Goal: Navigation & Orientation: Find specific page/section

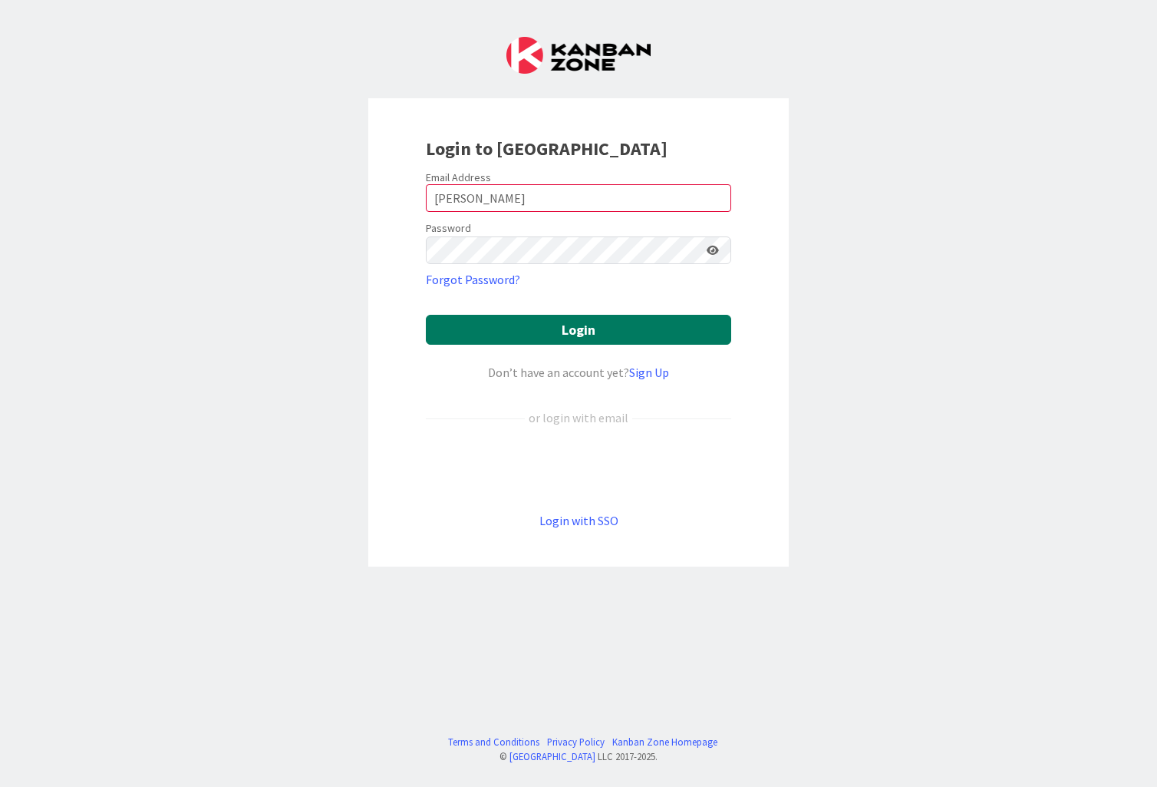
click at [612, 333] on button "Login" at bounding box center [578, 330] width 305 height 30
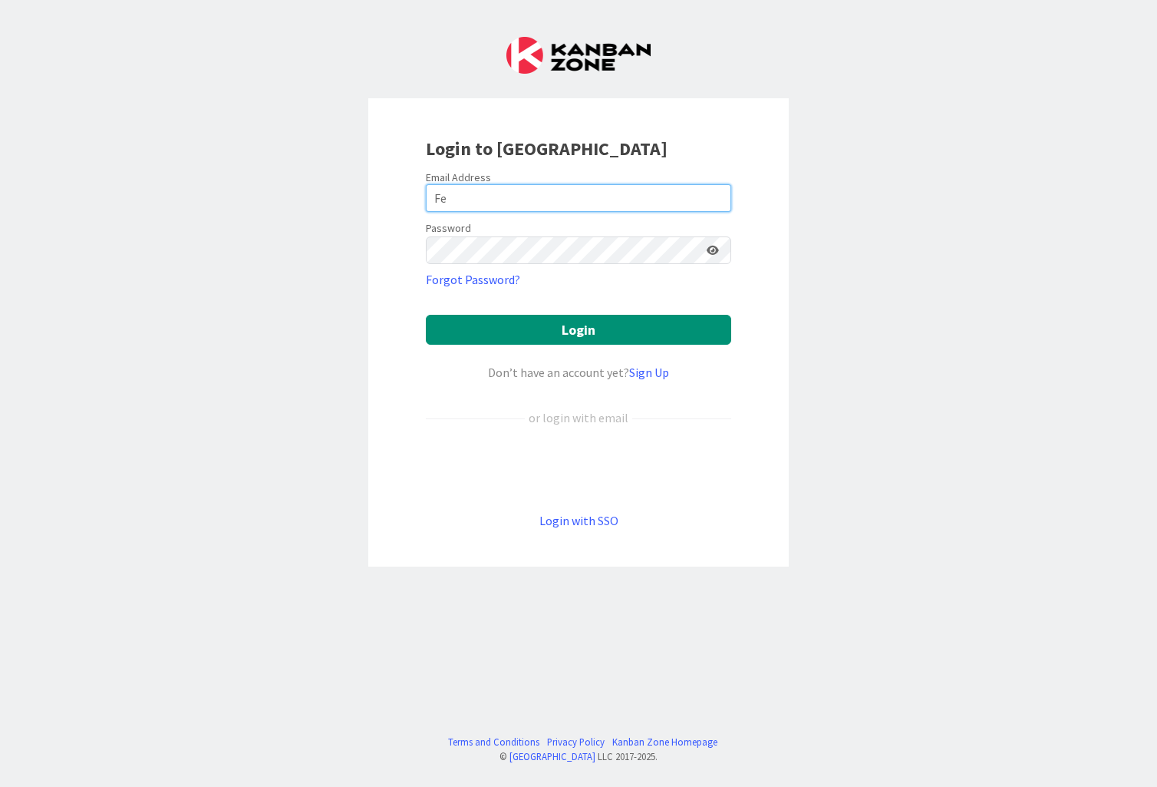
type input "F"
type input "[EMAIL_ADDRESS][PERSON_NAME][DOMAIN_NAME]"
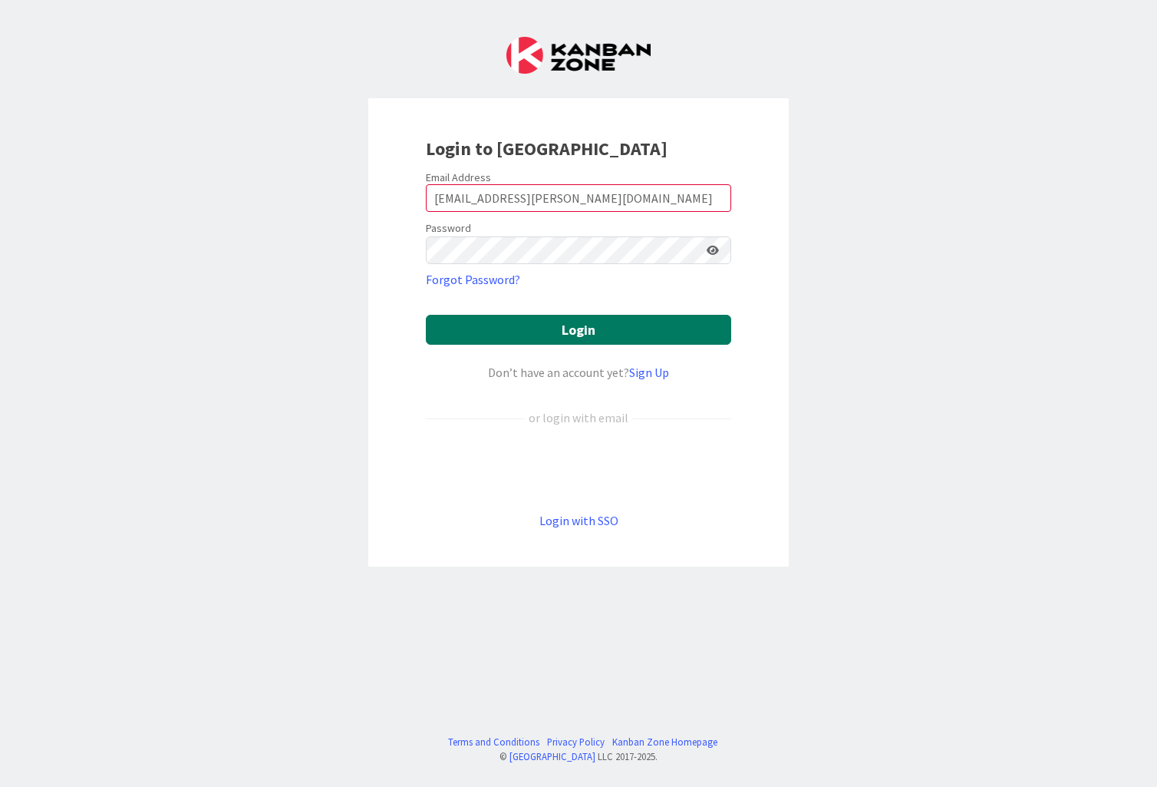
click at [552, 323] on button "Login" at bounding box center [578, 330] width 305 height 30
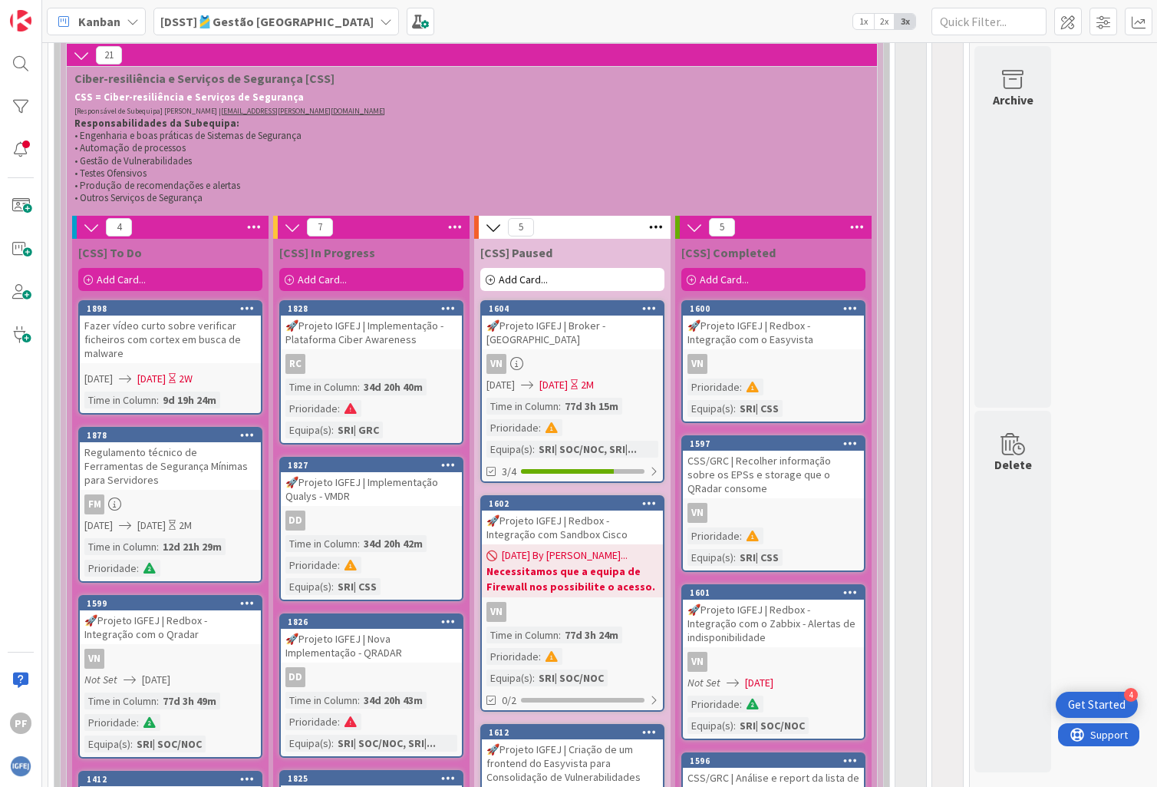
scroll to position [537, 0]
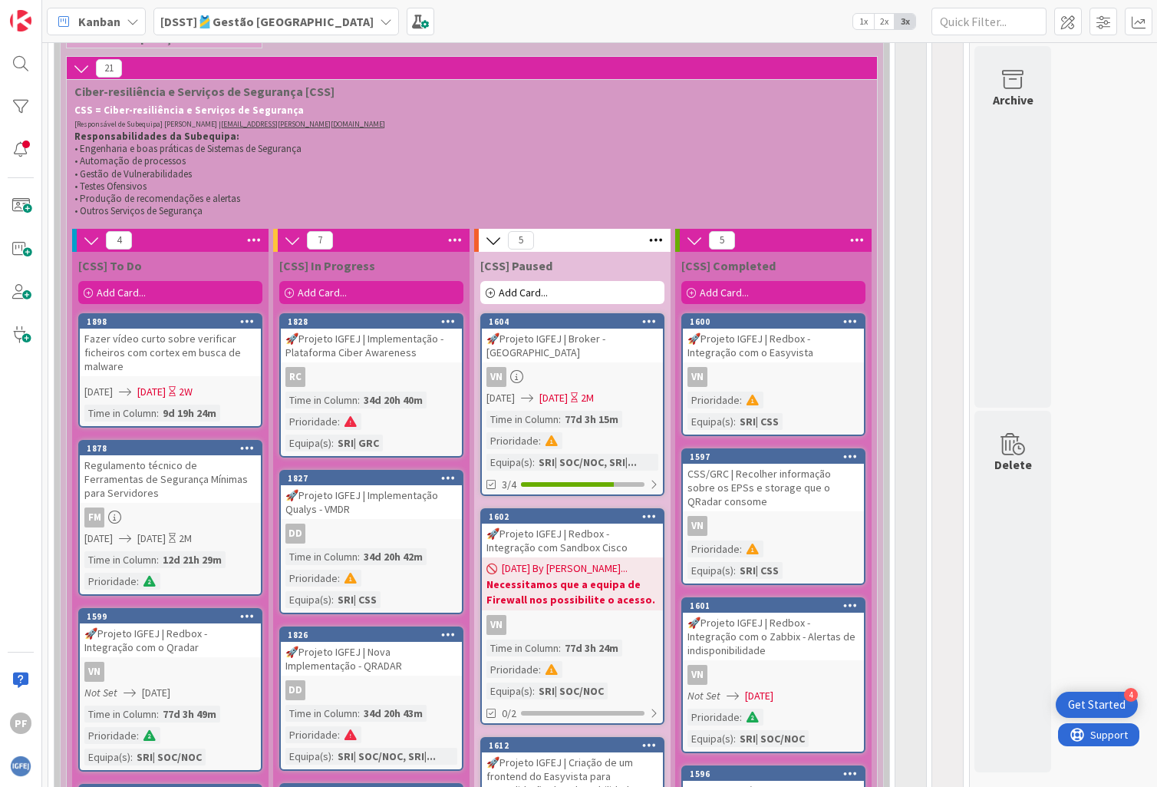
click at [31, 455] on div "PF" at bounding box center [21, 393] width 42 height 787
click at [25, 147] on div at bounding box center [20, 149] width 31 height 31
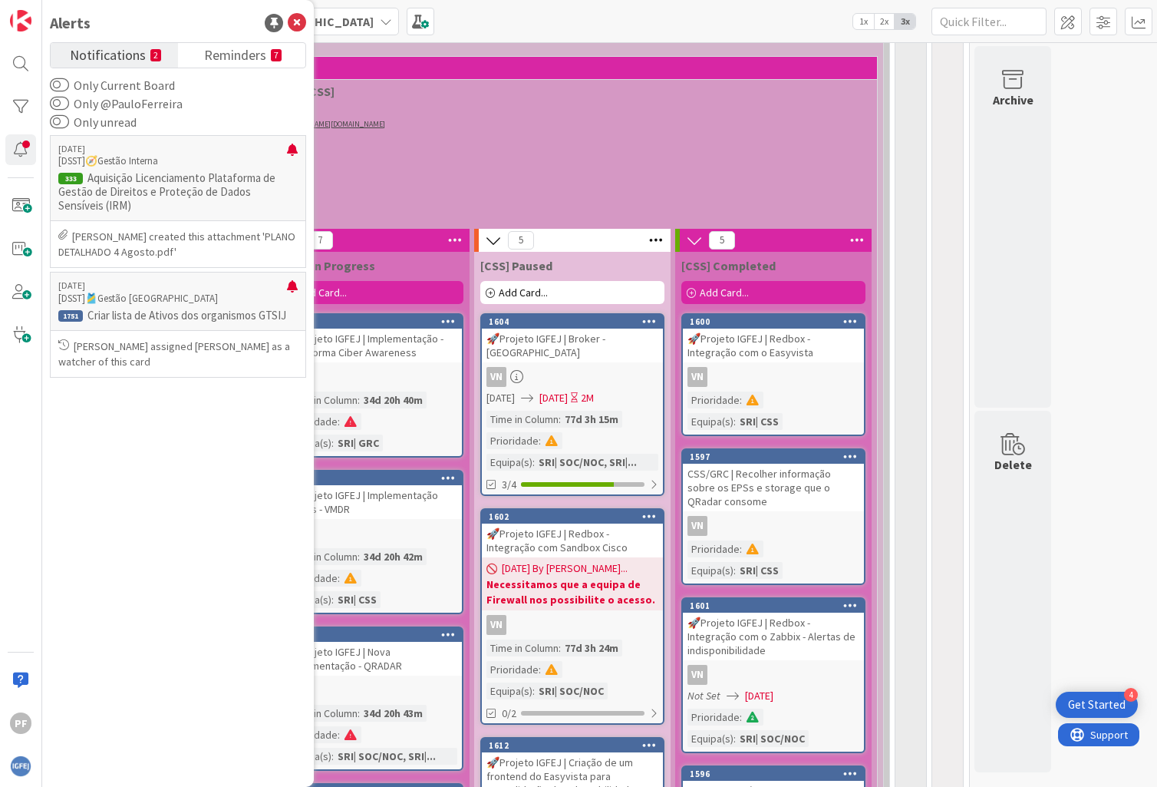
click at [11, 412] on div "PF" at bounding box center [21, 393] width 42 height 787
click at [561, 10] on div "Kanban [DSST]🎽Gestão Equipas 1x 2x 3x" at bounding box center [599, 21] width 1115 height 42
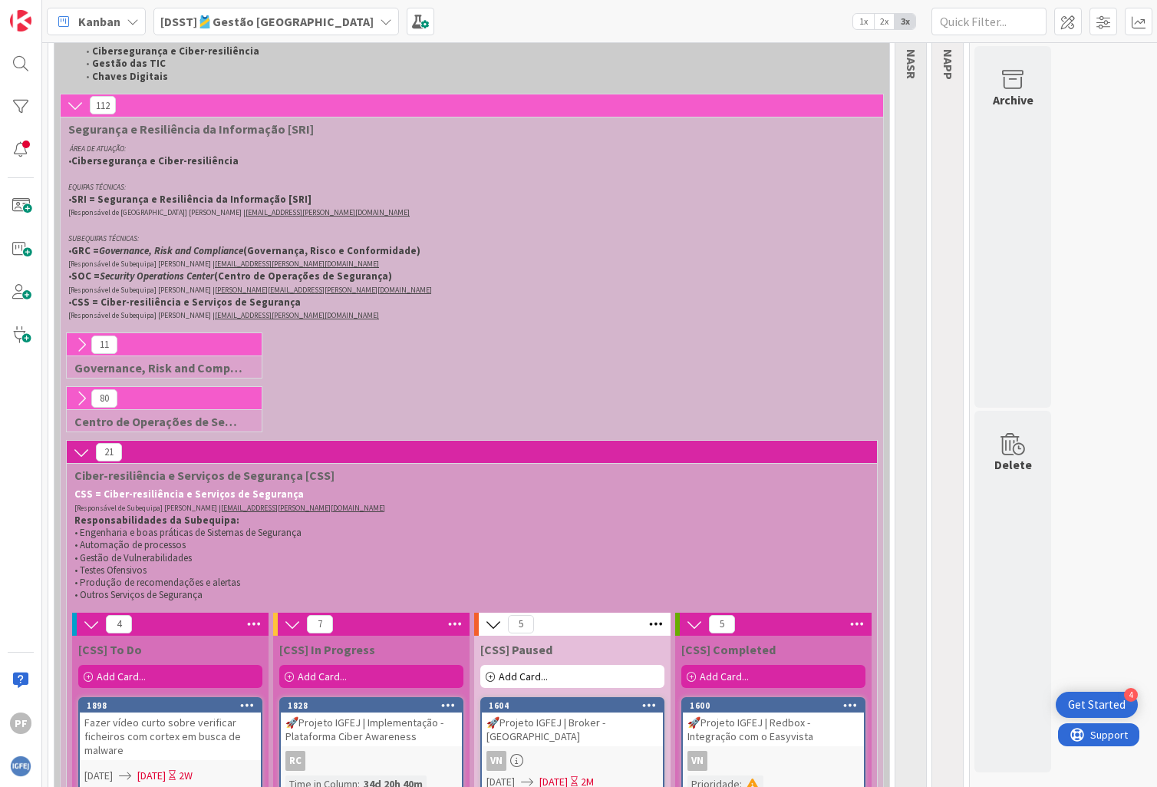
scroll to position [0, 0]
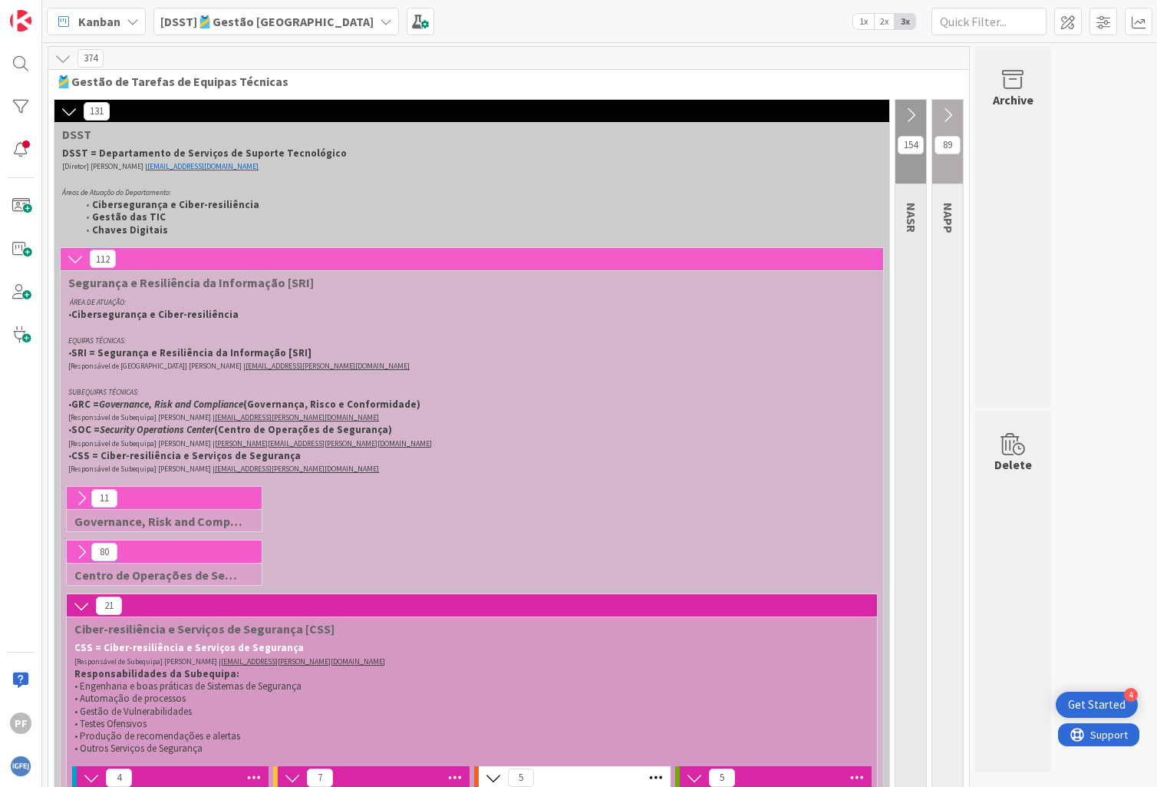
click at [281, 25] on b "[DSST]🎽Gestão [GEOGRAPHIC_DATA]" at bounding box center [266, 21] width 213 height 15
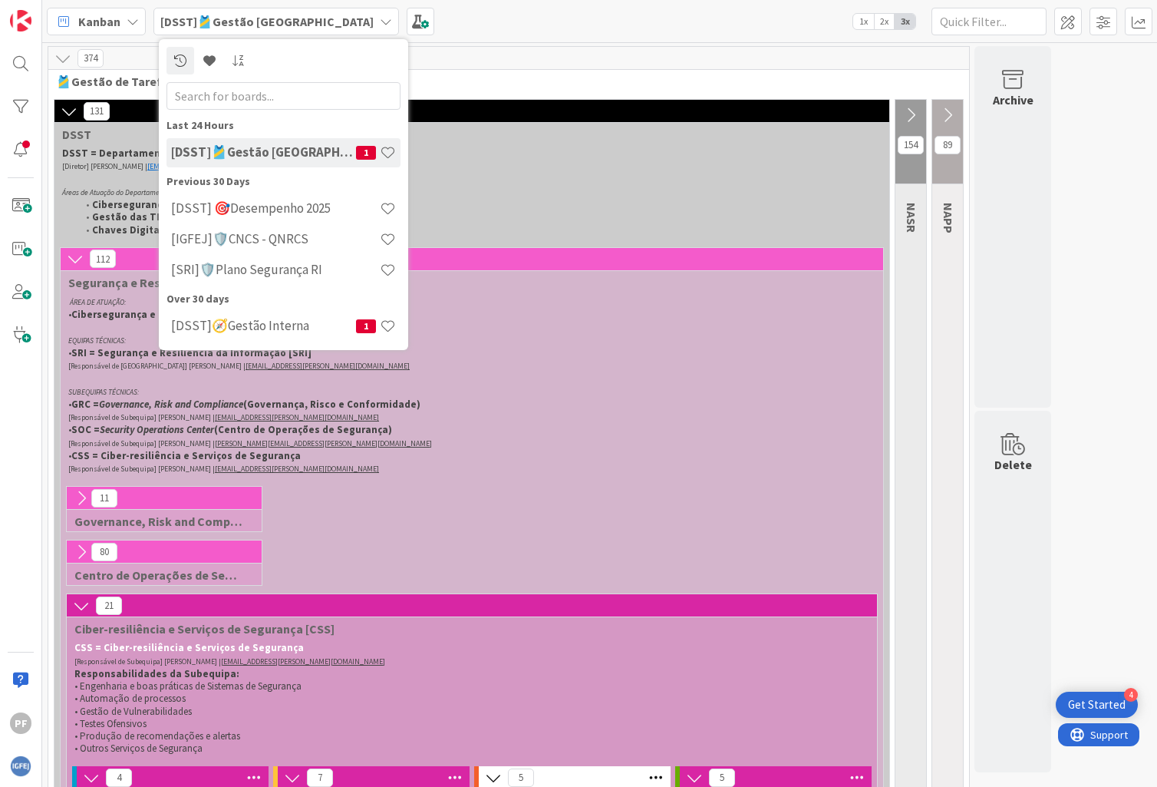
click at [512, 25] on div "Kanban [DSST]🎽Gestão [GEOGRAPHIC_DATA] Last 24 Hours [DSST]🎽Gestão [GEOGRAPHIC_…" at bounding box center [599, 21] width 1115 height 42
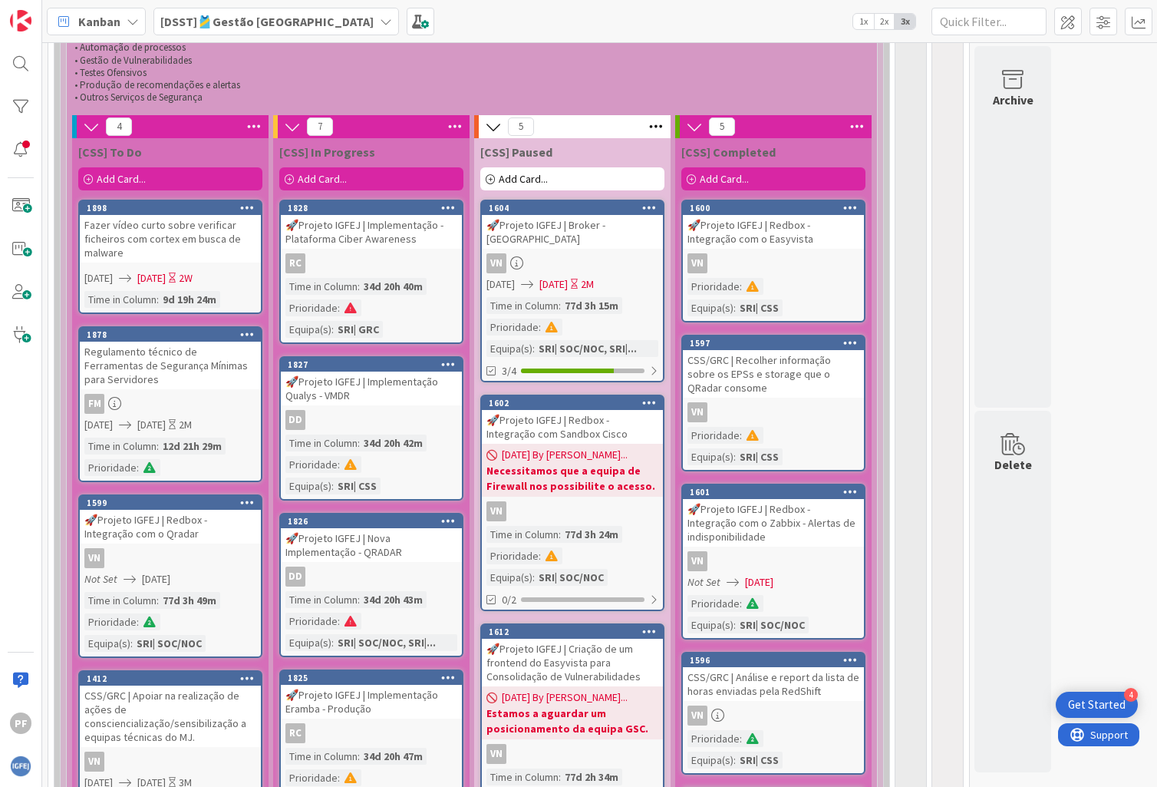
scroll to position [652, 0]
